Goal: Transaction & Acquisition: Subscribe to service/newsletter

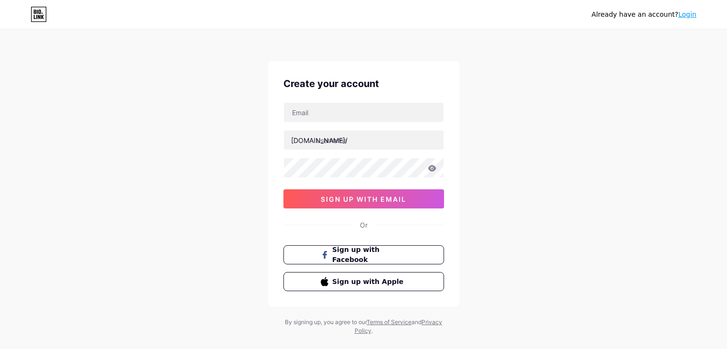
click at [364, 106] on input "text" at bounding box center [364, 112] width 160 height 19
click at [351, 143] on input "text" at bounding box center [364, 139] width 160 height 19
type input "weswhite"
click at [429, 168] on icon at bounding box center [432, 168] width 8 height 6
click at [429, 170] on icon at bounding box center [431, 168] width 8 height 7
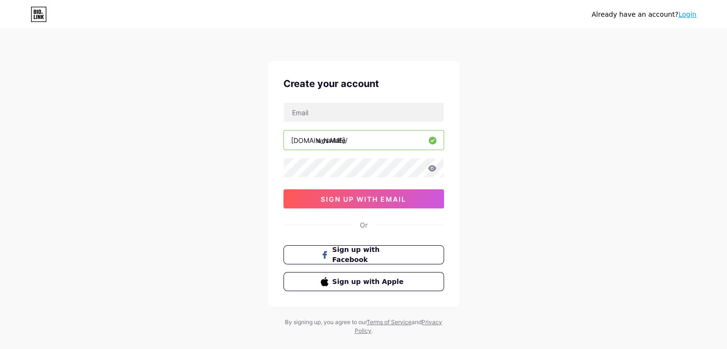
click at [430, 166] on icon at bounding box center [432, 168] width 8 height 6
click at [433, 170] on icon at bounding box center [432, 168] width 8 height 6
click at [270, 169] on div "Create your account [DOMAIN_NAME]/ weswhite 0cAFcWeA6WDorte0UrbW-gY8EJjaYk7YW7s…" at bounding box center [363, 183] width 191 height 245
click at [432, 166] on icon at bounding box center [432, 168] width 8 height 6
click at [432, 167] on icon at bounding box center [432, 168] width 9 height 7
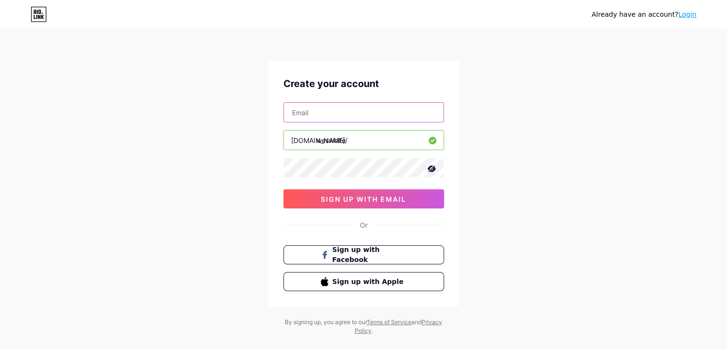
click at [346, 120] on input "text" at bounding box center [364, 112] width 160 height 19
paste input "[EMAIL_ADDRESS][DOMAIN_NAME]"
type input "[EMAIL_ADDRESS][DOMAIN_NAME]"
click at [358, 141] on input "weswhite" at bounding box center [364, 139] width 160 height 19
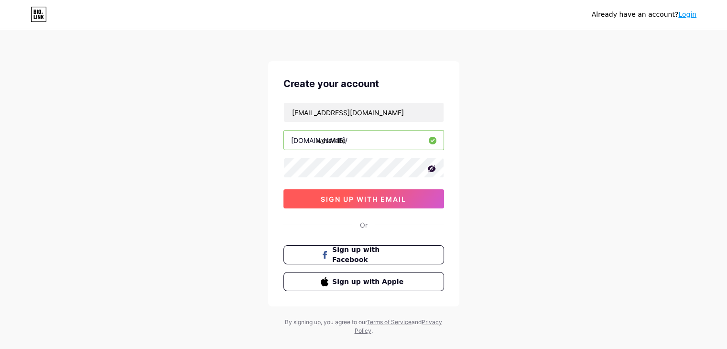
click at [374, 201] on span "sign up with email" at bounding box center [364, 199] width 86 height 8
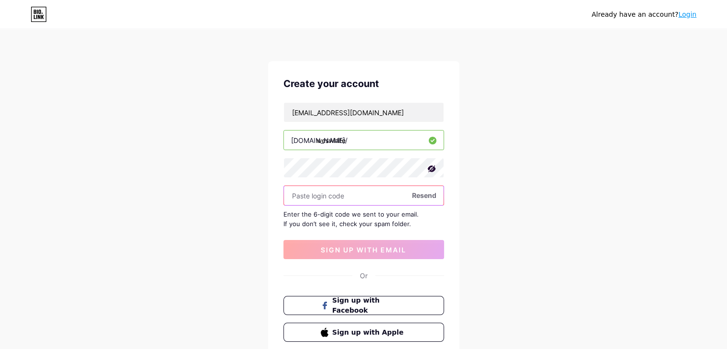
paste input "592082"
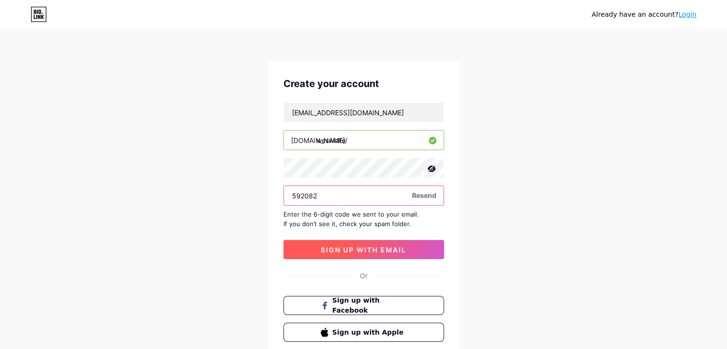
type input "592082"
click at [346, 250] on span "sign up with email" at bounding box center [364, 250] width 86 height 8
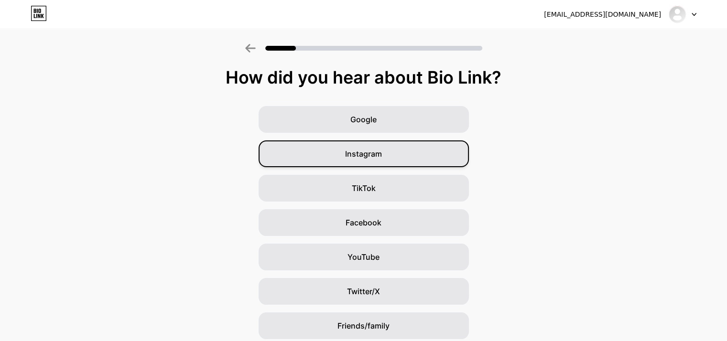
click at [428, 159] on div "Instagram" at bounding box center [363, 153] width 210 height 27
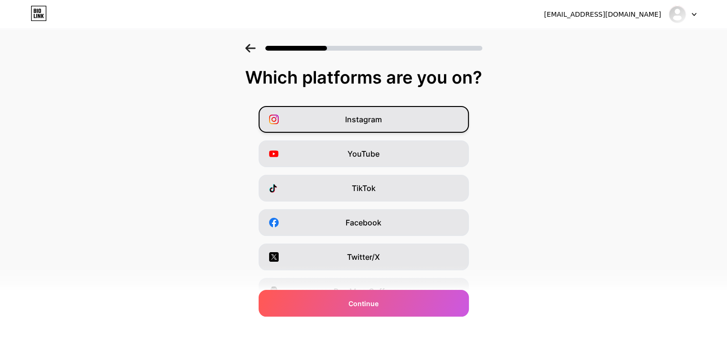
click at [391, 120] on div "Instagram" at bounding box center [363, 119] width 210 height 27
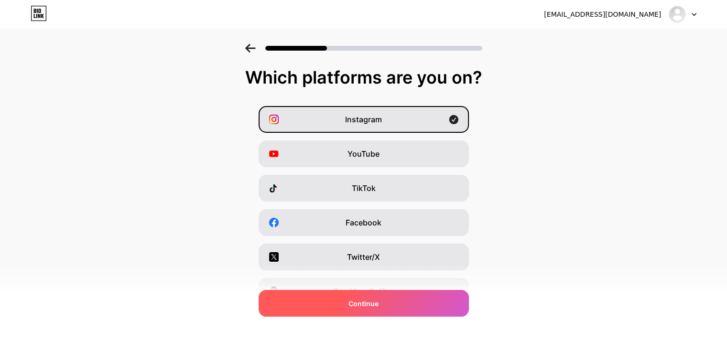
click at [401, 302] on div "Continue" at bounding box center [363, 303] width 210 height 27
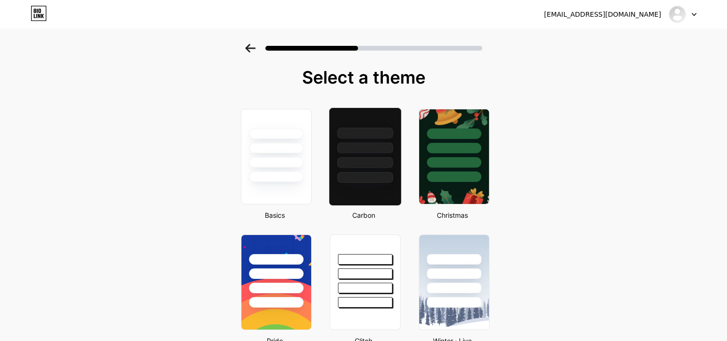
click at [377, 150] on div at bounding box center [365, 147] width 56 height 11
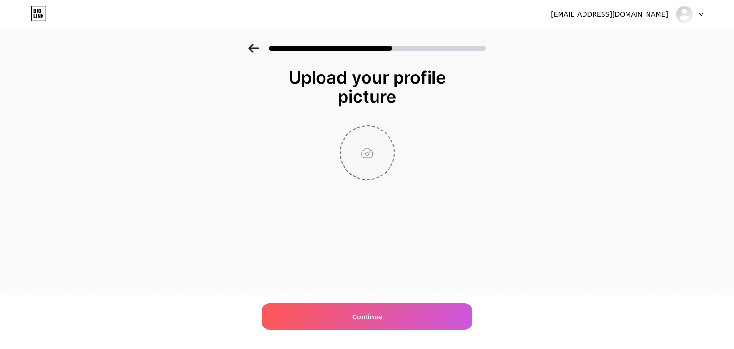
click at [365, 150] on input "file" at bounding box center [367, 152] width 53 height 53
type input "C:\fakepath\Diseño sin título (5).jpg"
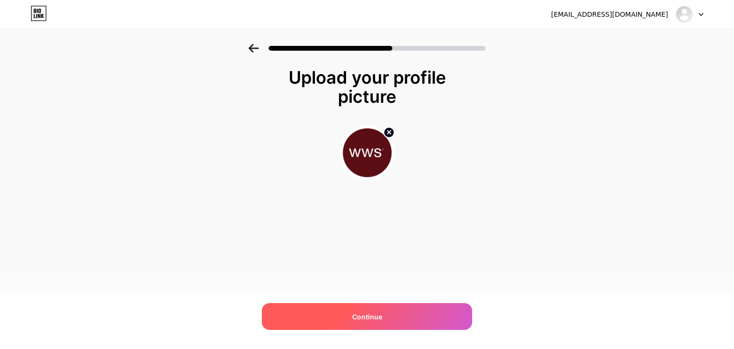
click at [388, 314] on div "Continue" at bounding box center [367, 316] width 210 height 27
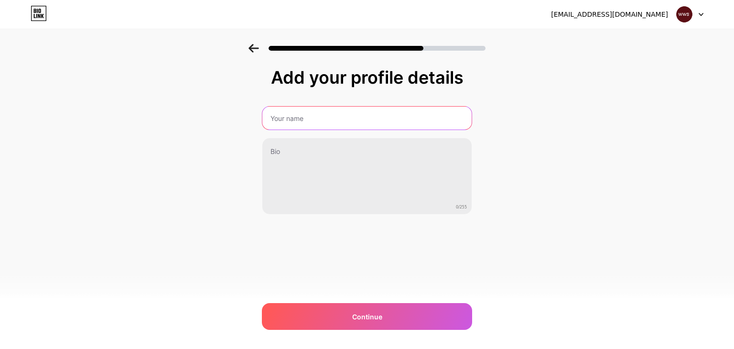
click at [338, 121] on input "text" at bounding box center [366, 118] width 209 height 23
type input "[PERSON_NAME] Studio"
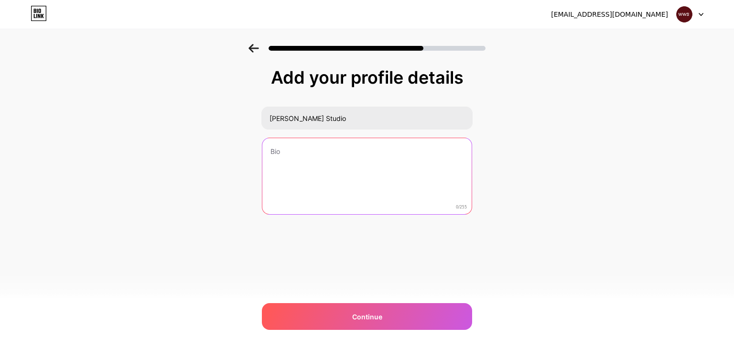
click at [303, 163] on textarea at bounding box center [366, 176] width 209 height 77
paste textarea "Studio visual especializado en imagen publicitaria, video, fotografía, branding…"
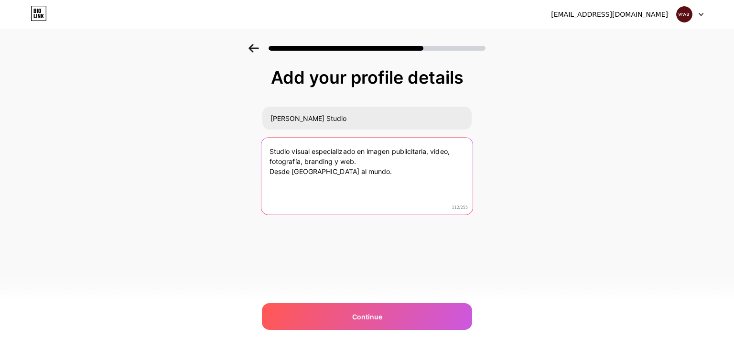
click at [449, 150] on textarea "Studio visual especializado en imagen publicitaria, video, fotografía, branding…" at bounding box center [366, 177] width 211 height 78
click at [410, 171] on textarea "Studio visual especializado en imagen publicitaria, video con drone, fotografía…" at bounding box center [366, 177] width 211 height 78
click at [323, 175] on textarea "Studio visual especializado en imagen publicitaria, video con drone, fotografía…" at bounding box center [366, 177] width 211 height 78
click at [359, 175] on textarea "Studio visual especializado en imagen publicitaria, video con drone, fotografía…" at bounding box center [366, 177] width 211 height 78
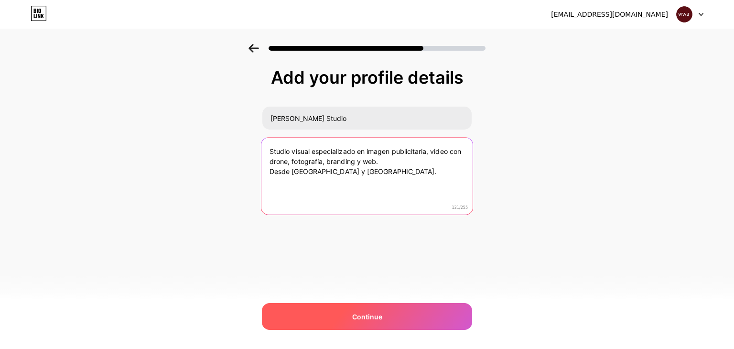
type textarea "Studio visual especializado en imagen publicitaria, video con drone, fotografía…"
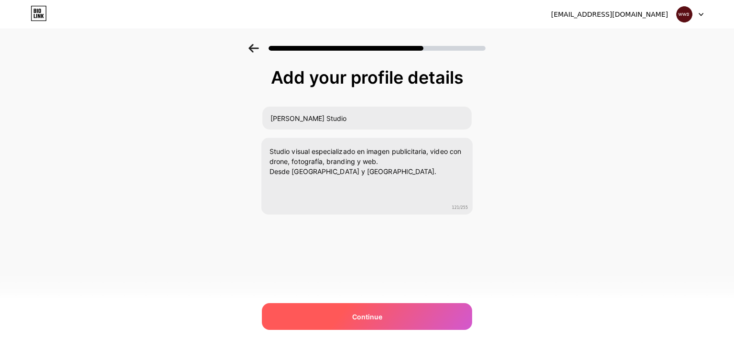
click at [392, 324] on div "Continue" at bounding box center [367, 316] width 210 height 27
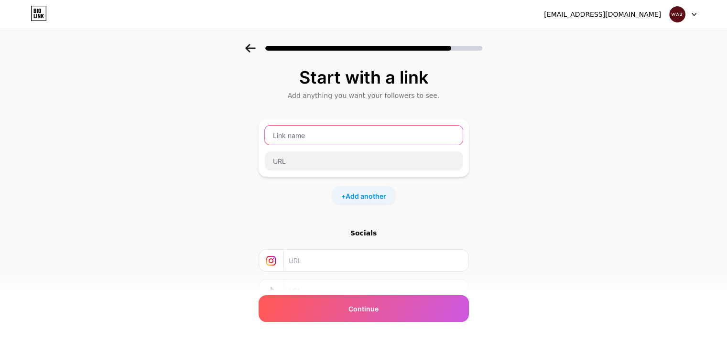
click at [330, 136] on input "text" at bounding box center [364, 135] width 198 height 19
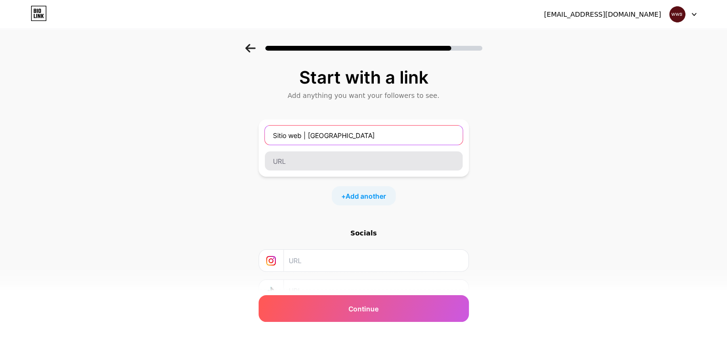
type input "Sitio web | [GEOGRAPHIC_DATA]"
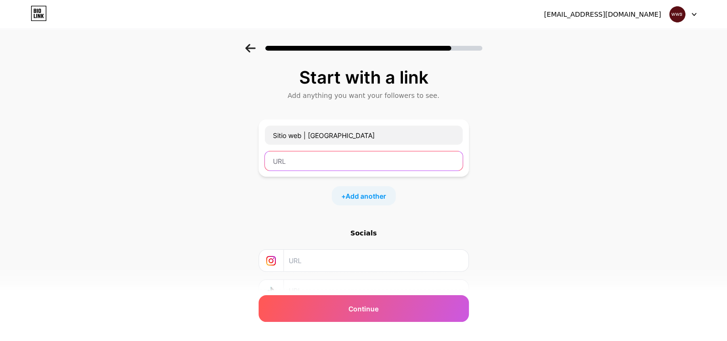
click at [313, 161] on input "text" at bounding box center [364, 160] width 198 height 19
click at [316, 162] on input "text" at bounding box center [364, 160] width 198 height 19
paste input "[URL][DOMAIN_NAME]"
type input "[URL][DOMAIN_NAME]"
click at [382, 196] on span "Add another" at bounding box center [365, 196] width 41 height 10
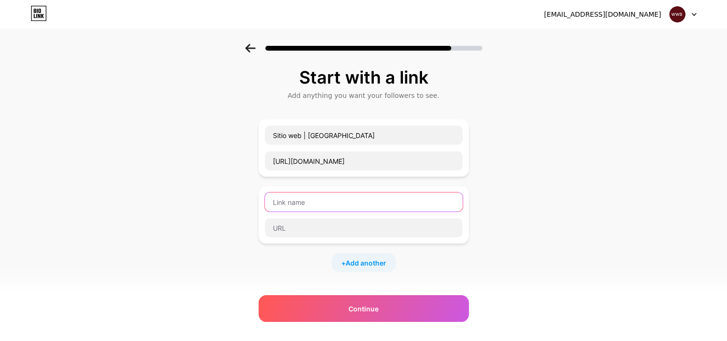
click at [306, 202] on input "text" at bounding box center [364, 201] width 198 height 19
type input "S"
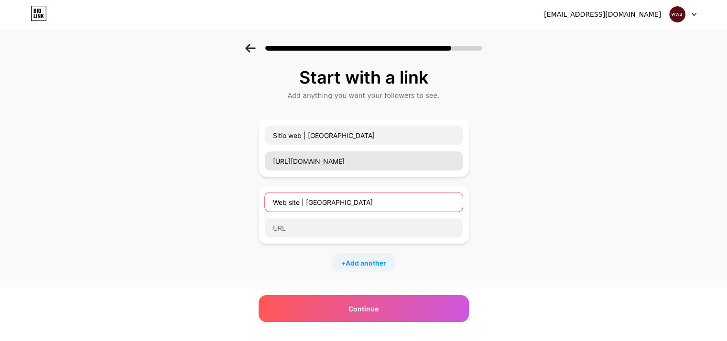
type input "Web site | [GEOGRAPHIC_DATA]"
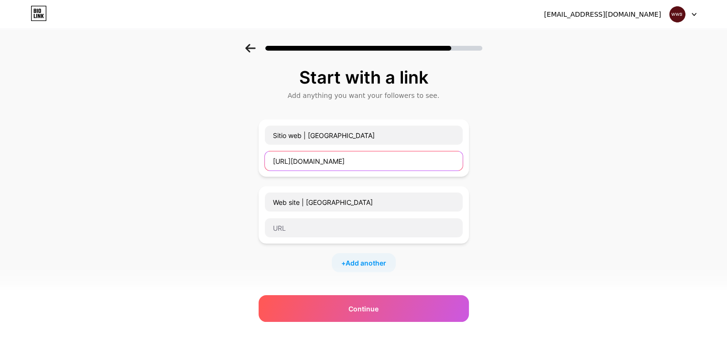
drag, startPoint x: 380, startPoint y: 161, endPoint x: 262, endPoint y: 161, distance: 118.0
click at [262, 161] on div "Sitio web | [GEOGRAPHIC_DATA] [URL][DOMAIN_NAME]" at bounding box center [363, 147] width 210 height 57
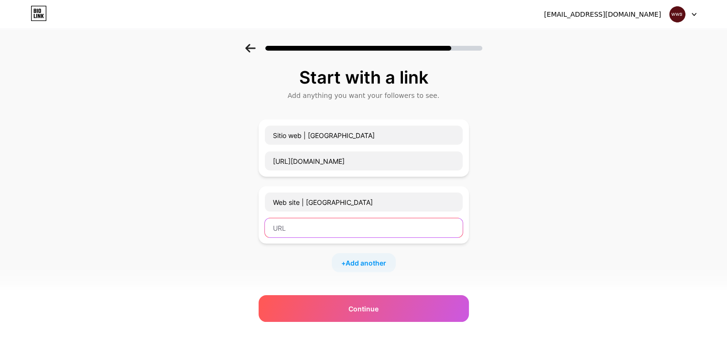
click at [289, 232] on input "text" at bounding box center [364, 227] width 198 height 19
paste input "[URL][DOMAIN_NAME]"
click at [299, 226] on input "[URL][DOMAIN_NAME]" at bounding box center [364, 227] width 198 height 19
type input "[URL][DOMAIN_NAME]"
click at [574, 237] on div "Start with a link Add anything you want your followers to see. Sitio web | [GEO…" at bounding box center [363, 245] width 727 height 403
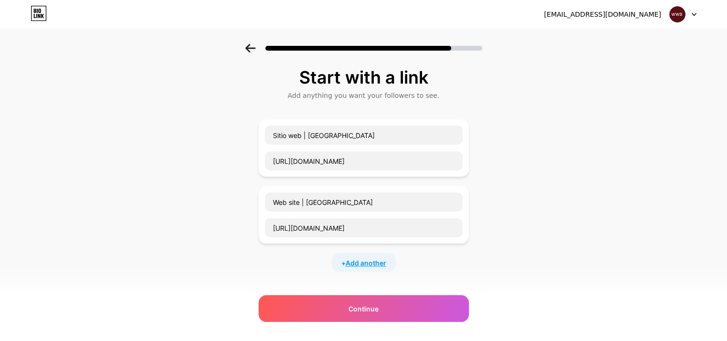
click at [383, 260] on span "Add another" at bounding box center [365, 263] width 41 height 10
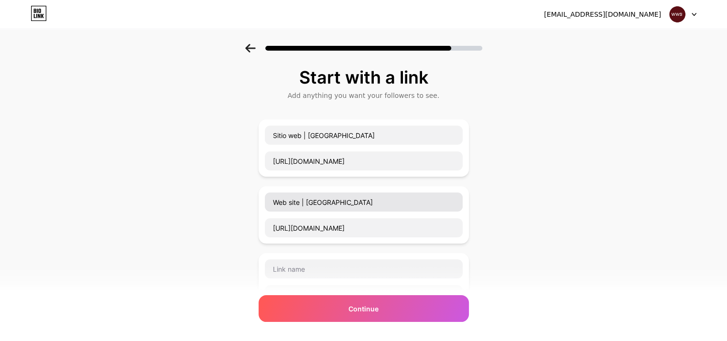
scroll to position [143, 0]
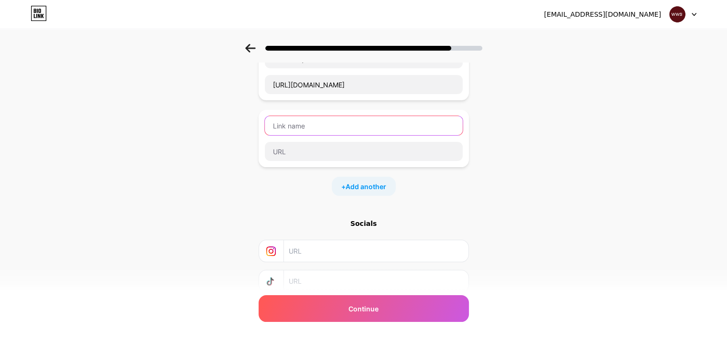
click at [329, 121] on input "text" at bounding box center [364, 125] width 198 height 19
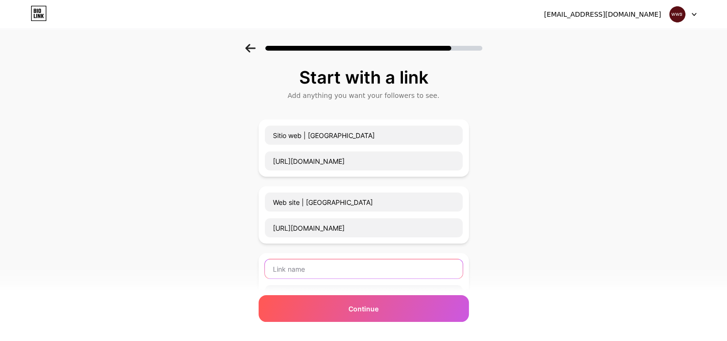
scroll to position [67, 7]
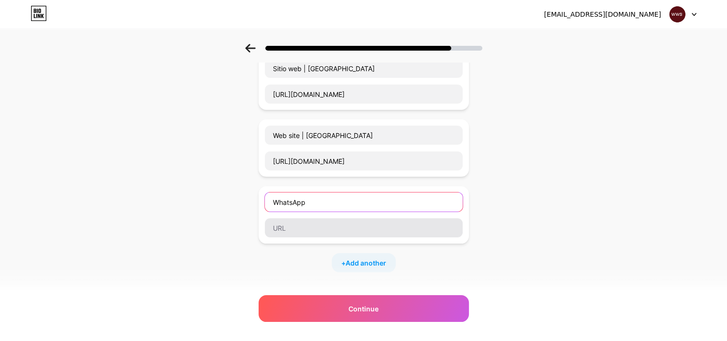
type input "WhatsApp"
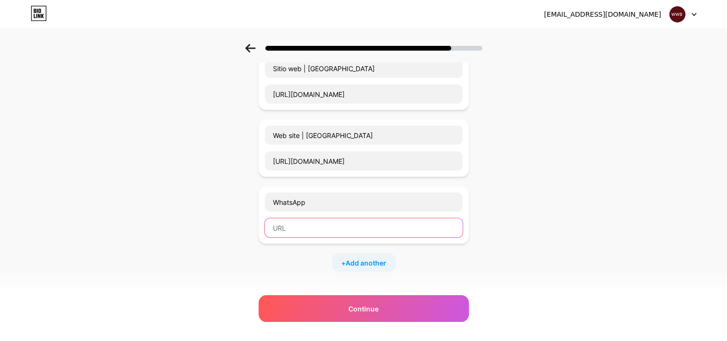
click at [319, 232] on input "text" at bounding box center [364, 227] width 198 height 19
click at [296, 225] on input "text" at bounding box center [364, 227] width 198 height 19
paste input "[URL][DOMAIN_NAME]"
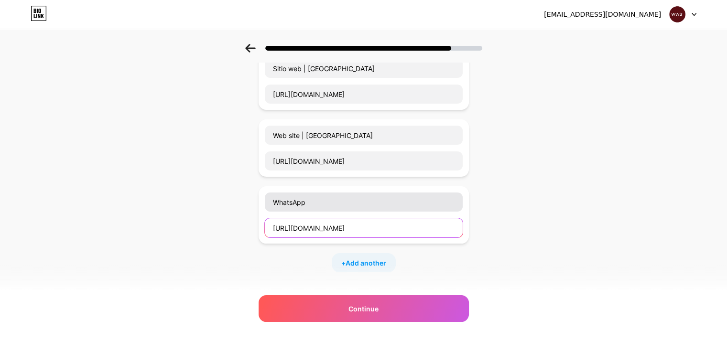
type input "[URL][DOMAIN_NAME]"
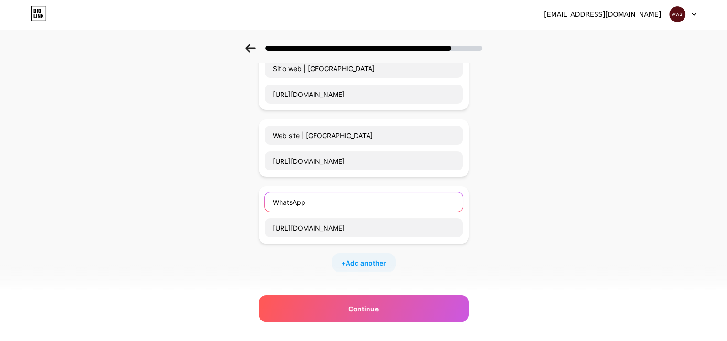
click at [316, 200] on input "WhatsApp" at bounding box center [364, 201] width 198 height 19
click at [512, 246] on div "Start with a link Add anything you want your followers to see. Sitio web | [GEO…" at bounding box center [363, 212] width 727 height 470
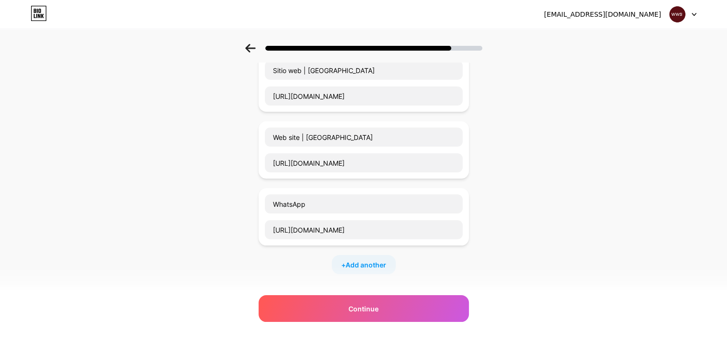
scroll to position [208, 7]
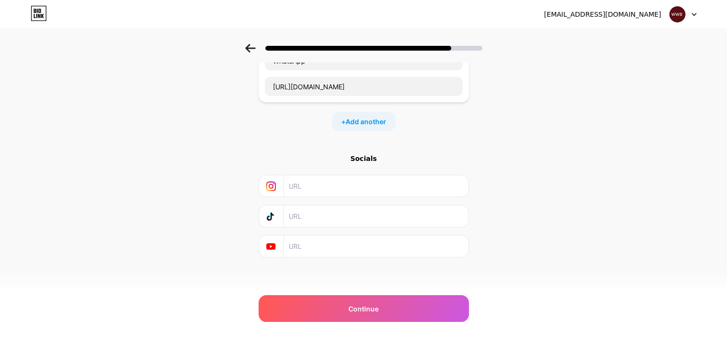
click at [347, 184] on input "text" at bounding box center [375, 185] width 173 height 21
paste input "[URL][DOMAIN_NAME][PERSON_NAME][DOMAIN_NAME]"
type input "[URL][DOMAIN_NAME][PERSON_NAME][DOMAIN_NAME]"
click at [542, 226] on div "Start with a link Add anything you want your followers to see. Sitio web | [GEO…" at bounding box center [363, 71] width 727 height 470
click at [373, 240] on input "text" at bounding box center [375, 245] width 173 height 21
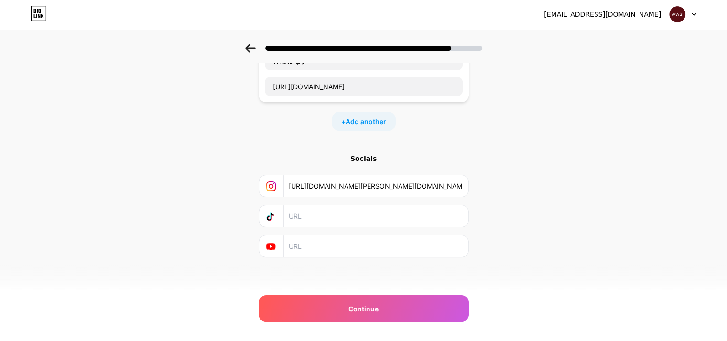
paste input "[URL][DOMAIN_NAME]"
type input "[URL][DOMAIN_NAME]"
click at [539, 263] on div "Start with a link Add anything you want your followers to see. Sitio web | [GEO…" at bounding box center [363, 71] width 727 height 470
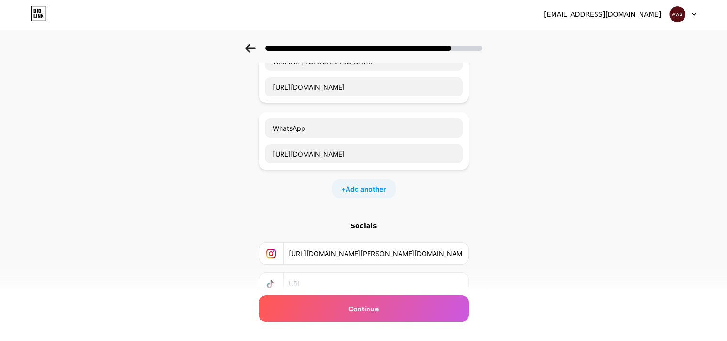
scroll to position [143, 7]
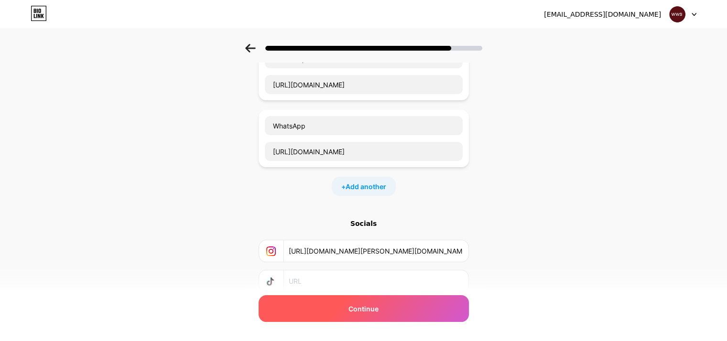
click at [422, 313] on div "Continue" at bounding box center [363, 308] width 210 height 27
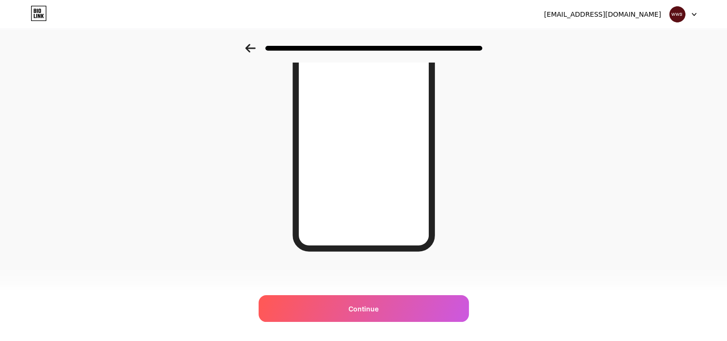
scroll to position [0, 0]
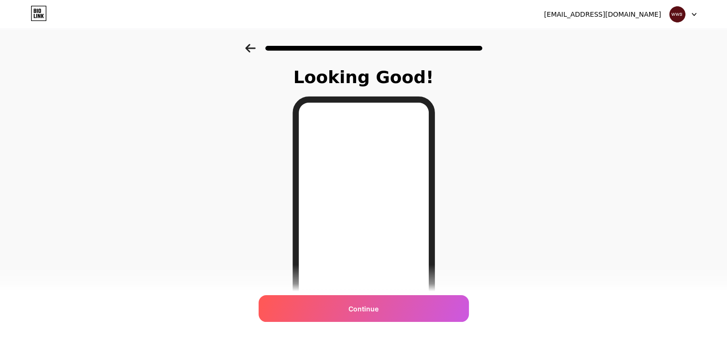
click at [246, 48] on div at bounding box center [363, 45] width 727 height 33
click at [255, 48] on icon at bounding box center [250, 48] width 10 height 9
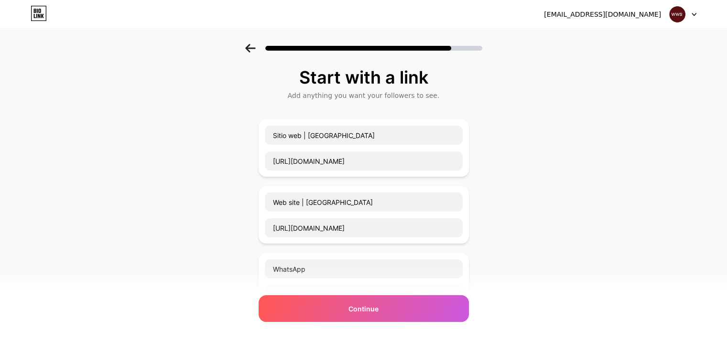
click at [255, 48] on icon at bounding box center [250, 48] width 10 height 9
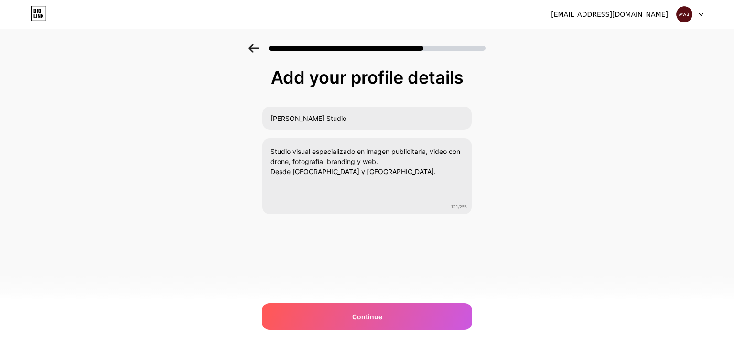
click at [256, 48] on icon at bounding box center [253, 48] width 10 height 9
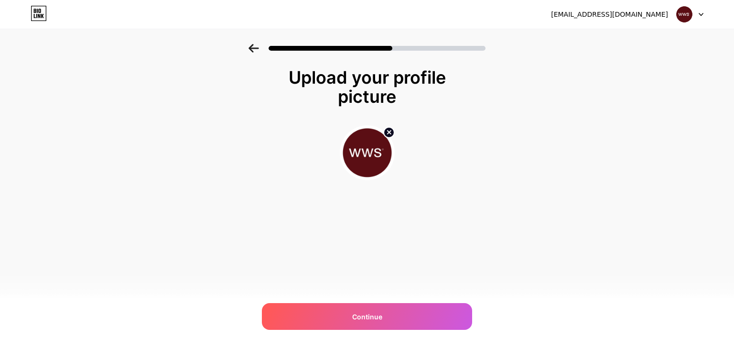
click at [366, 155] on img at bounding box center [367, 152] width 55 height 55
click at [386, 132] on circle at bounding box center [389, 132] width 11 height 11
click at [365, 155] on input "file" at bounding box center [367, 152] width 53 height 53
type input "C:\fakepath\Diseño sin título (6).jpg"
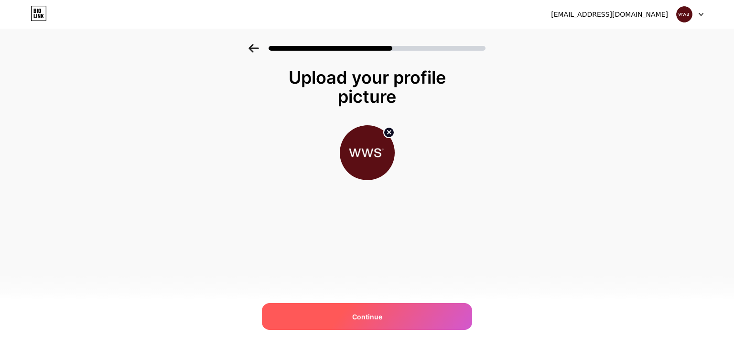
click at [416, 312] on div "Continue" at bounding box center [367, 316] width 210 height 27
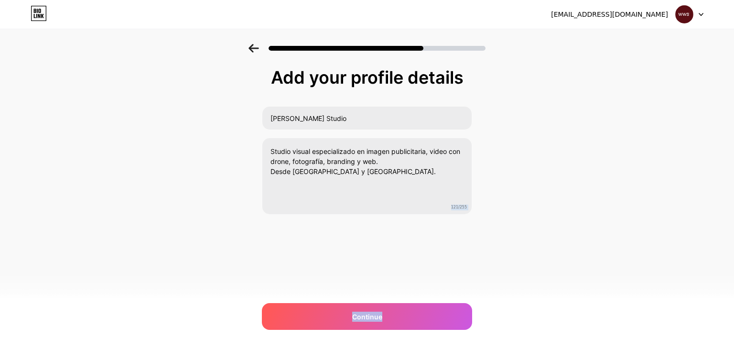
drag, startPoint x: 416, startPoint y: 312, endPoint x: 422, endPoint y: 222, distance: 90.0
click at [422, 222] on div "Add your profile details [PERSON_NAME] Studio Studio visual especializado en im…" at bounding box center [367, 165] width 210 height 194
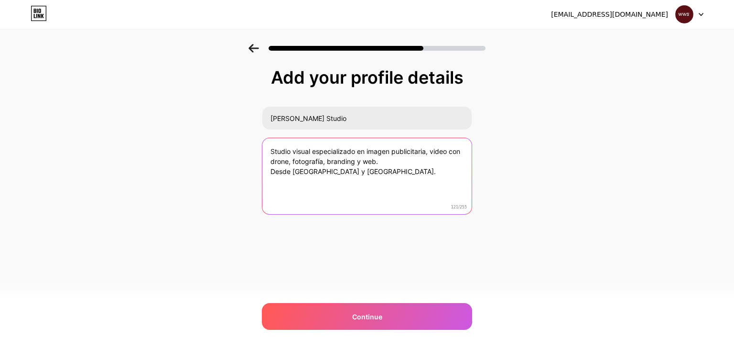
click at [376, 165] on textarea "Studio visual especializado en imagen publicitaria, video con drone, fotografía…" at bounding box center [366, 176] width 209 height 77
click at [273, 151] on textarea "Studio visual especializado en imagen publicitaria, video con drone, fotografía…" at bounding box center [366, 177] width 211 height 78
drag, startPoint x: 368, startPoint y: 173, endPoint x: 413, endPoint y: 155, distance: 48.0
click at [413, 155] on textarea "Estudio visual especializado en imagen publicitaria, video con drone, fotografí…" at bounding box center [366, 177] width 211 height 78
click at [415, 157] on textarea "Estudio visual especializado en imagen publicitaria, video con drone, fotografí…" at bounding box center [366, 177] width 211 height 78
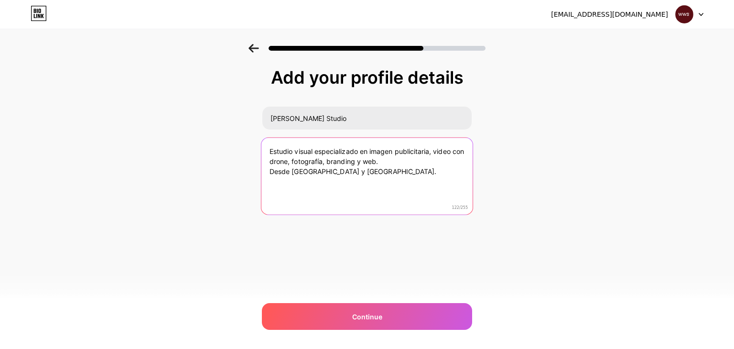
drag, startPoint x: 406, startPoint y: 161, endPoint x: 431, endPoint y: 151, distance: 26.3
click at [431, 151] on textarea "Estudio visual especializado en imagen publicitaria, video con drone, fotografí…" at bounding box center [366, 177] width 211 height 78
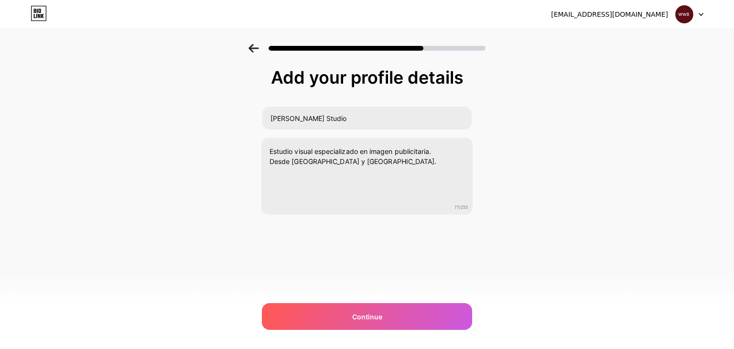
click at [581, 209] on div "Add your profile details [PERSON_NAME] Studio Estudio visual especializado en i…" at bounding box center [367, 153] width 734 height 218
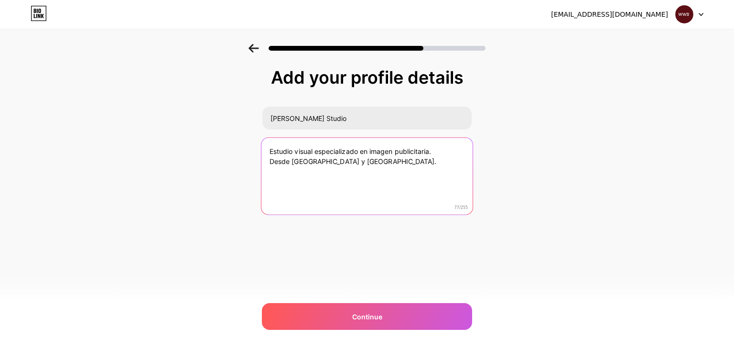
drag, startPoint x: 291, startPoint y: 161, endPoint x: 268, endPoint y: 164, distance: 22.6
click at [268, 164] on textarea "Estudio visual especializado en imagen publicitaria. Desde [GEOGRAPHIC_DATA] y …" at bounding box center [366, 177] width 211 height 78
click at [334, 159] on textarea "Estudio visual especializado en imagen publicitaria. Sede en [GEOGRAPHIC_DATA] …" at bounding box center [366, 177] width 211 height 78
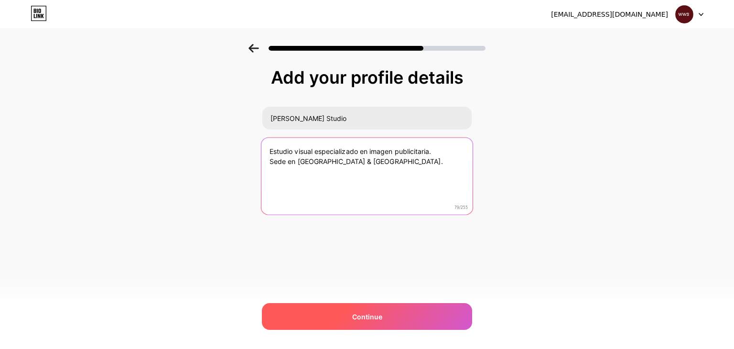
type textarea "Estudio visual especializado en imagen publicitaria. Sede en [GEOGRAPHIC_DATA] …"
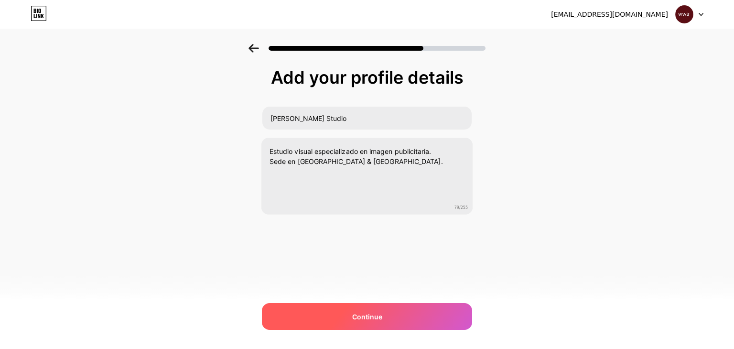
click at [377, 314] on span "Continue" at bounding box center [367, 316] width 30 height 10
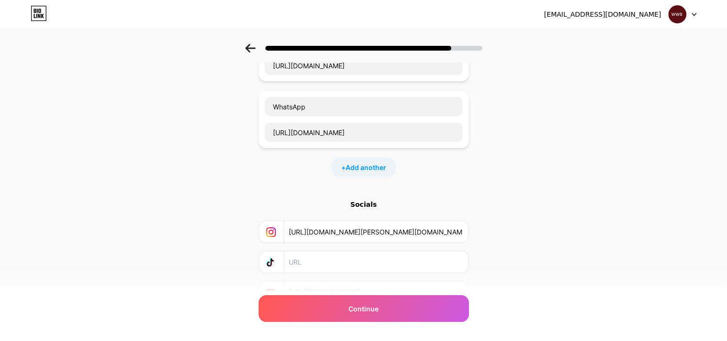
scroll to position [208, 0]
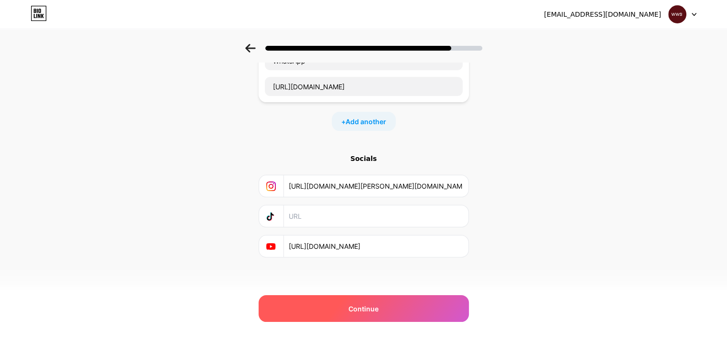
click at [395, 303] on div "Continue" at bounding box center [363, 308] width 210 height 27
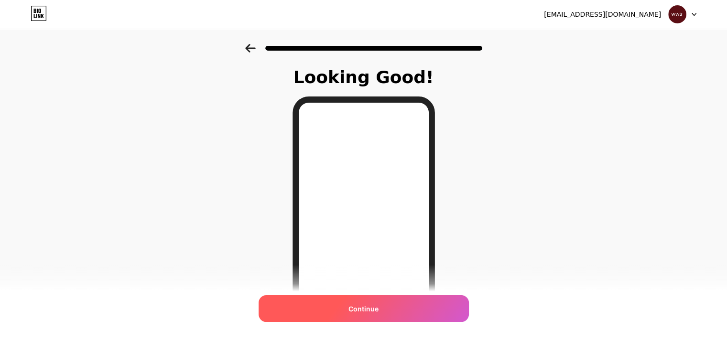
scroll to position [139, 0]
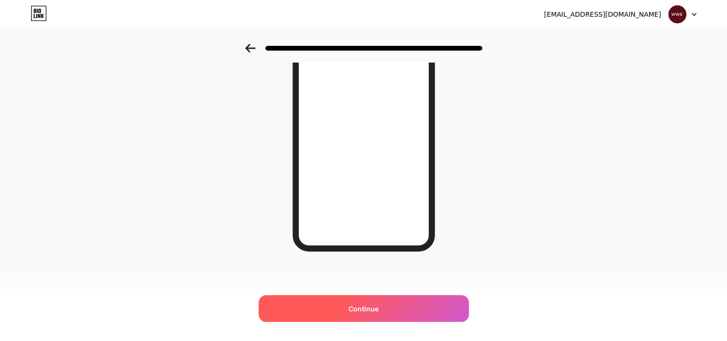
click at [394, 313] on div "Continue" at bounding box center [363, 308] width 210 height 27
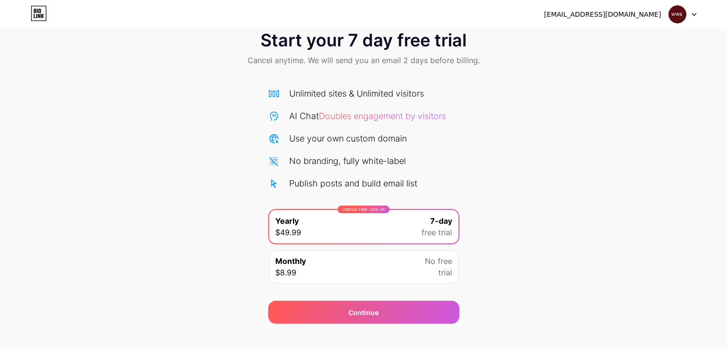
scroll to position [35, 0]
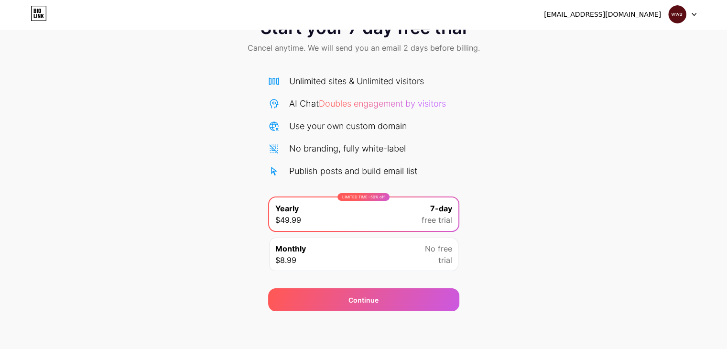
click at [386, 262] on div "Monthly $8.99 No free trial" at bounding box center [363, 253] width 189 height 33
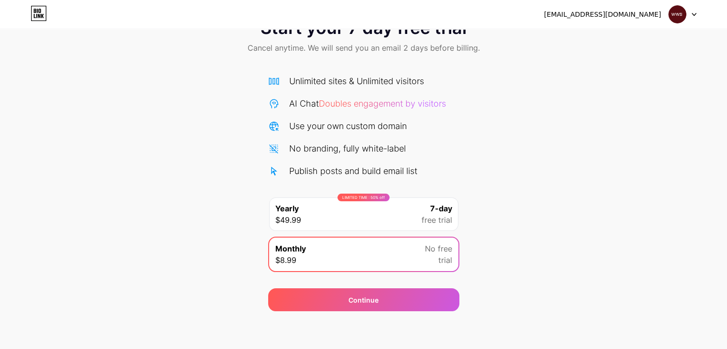
click at [497, 260] on div "Start your 7 day free trial Cancel anytime. We will send you an email 2 days be…" at bounding box center [363, 160] width 727 height 302
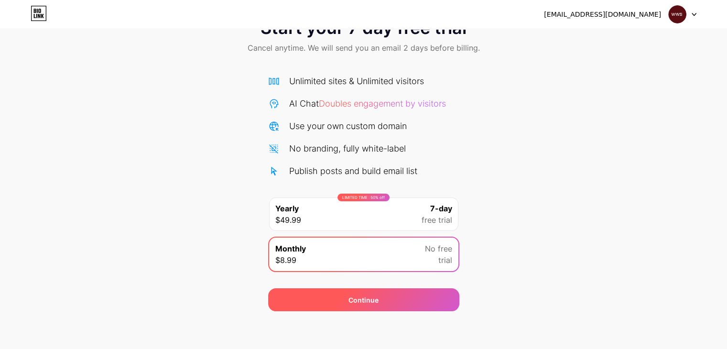
click at [412, 298] on div "Continue" at bounding box center [363, 299] width 191 height 23
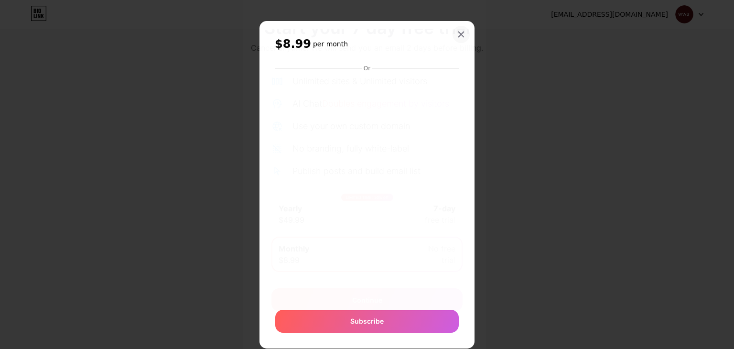
click at [457, 39] on div at bounding box center [460, 34] width 17 height 17
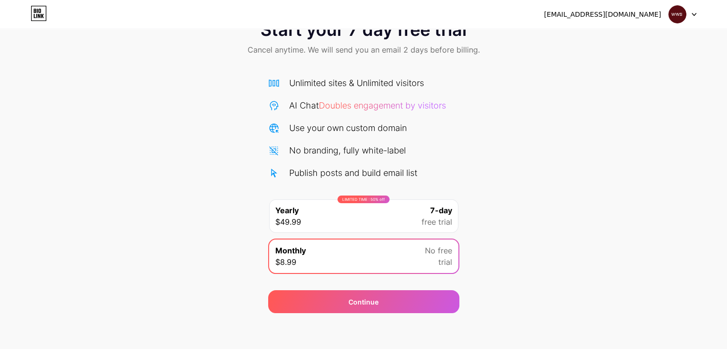
scroll to position [0, 0]
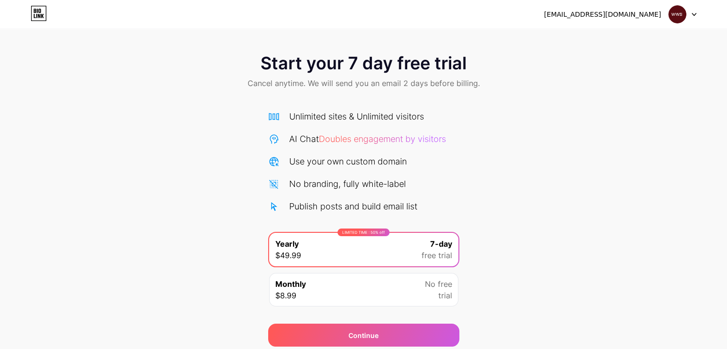
click at [692, 15] on icon at bounding box center [693, 14] width 5 height 3
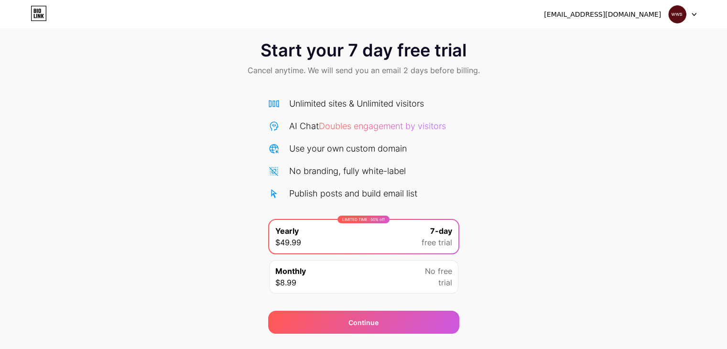
scroll to position [35, 0]
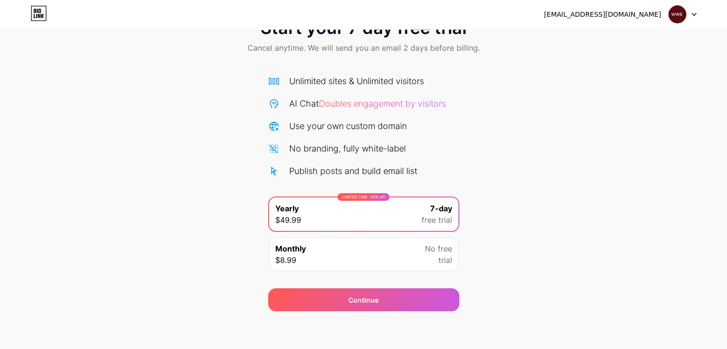
click at [695, 16] on div at bounding box center [682, 14] width 28 height 17
click at [665, 39] on li "Logout" at bounding box center [636, 39] width 118 height 26
